Goal: Information Seeking & Learning: Learn about a topic

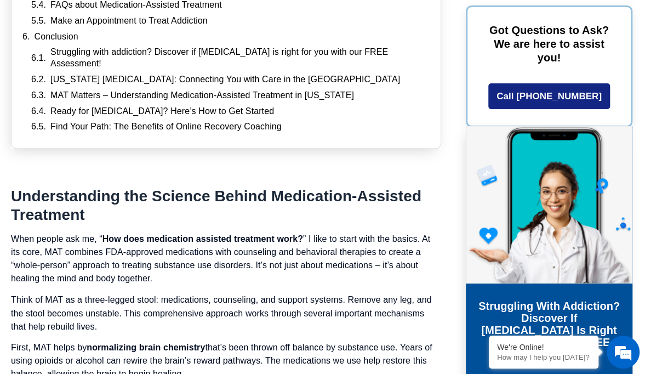
scroll to position [767, 0]
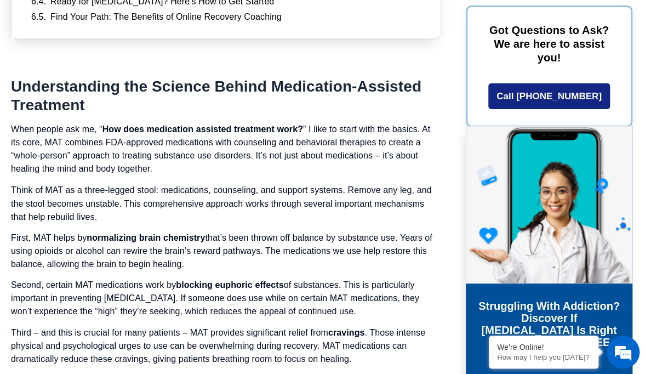
click at [299, 156] on p "When people ask me, “ How does medication assisted treatment work? ” I like to …" at bounding box center [226, 149] width 430 height 53
click at [77, 210] on p "Think of MAT as a three-legged stool: medications, counseling, and support syst…" at bounding box center [226, 203] width 430 height 39
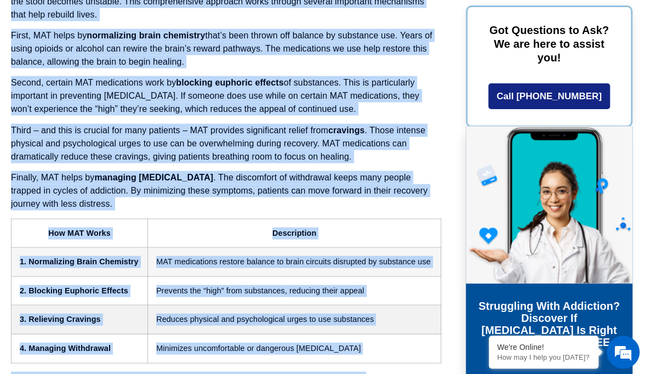
scroll to position [1000, 0]
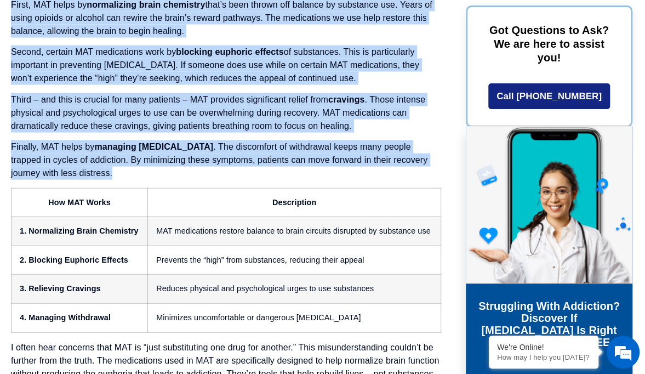
drag, startPoint x: 13, startPoint y: 73, endPoint x: 130, endPoint y: 166, distance: 149.6
copy div "Loremipsumdol sit Ametcon Adipis Elitseddoe-Temporin Utlaboree Dolo magnaa eni …"
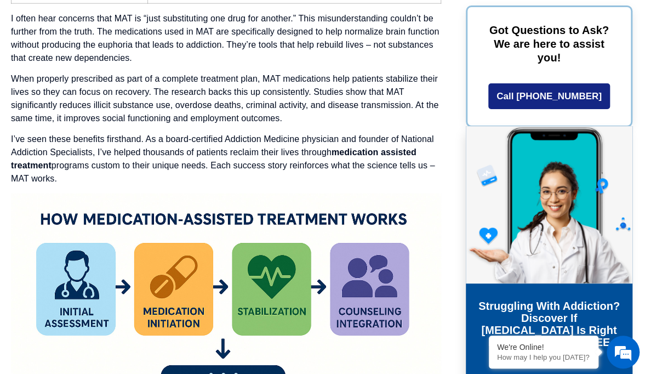
scroll to position [1274, 0]
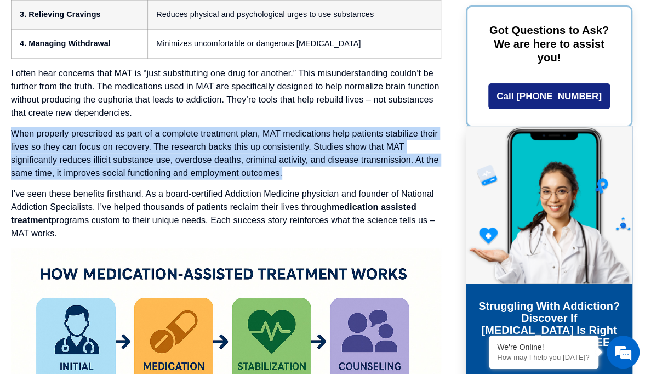
drag, startPoint x: 12, startPoint y: 117, endPoint x: 300, endPoint y: 156, distance: 290.9
click at [300, 156] on p "When properly prescribed as part of a complete treatment plan, MAT medications …" at bounding box center [226, 153] width 430 height 53
copy p "When properly prescribed as part of a complete treatment plan, MAT medications …"
